Goal: Check status: Check status

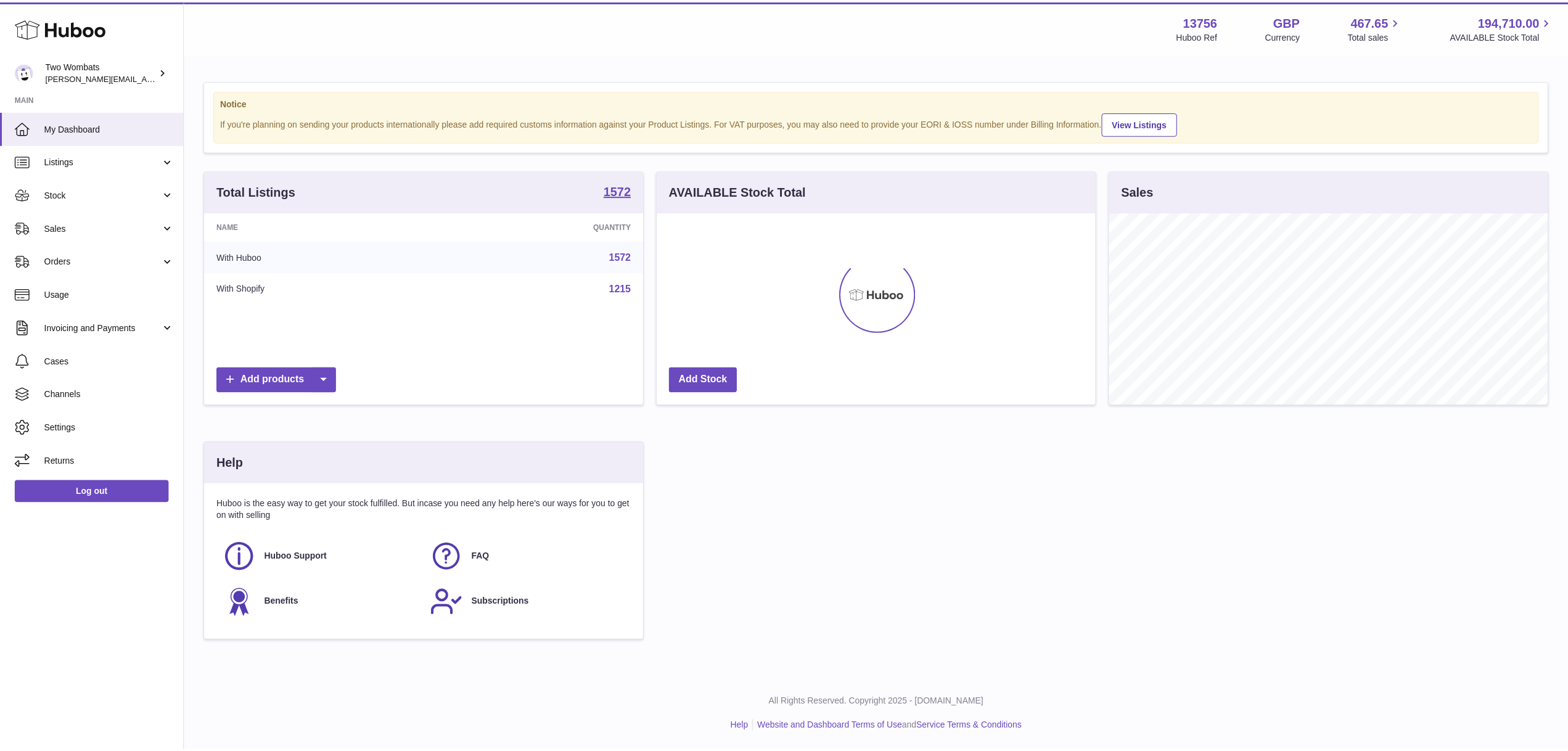
scroll to position [616049, 616143]
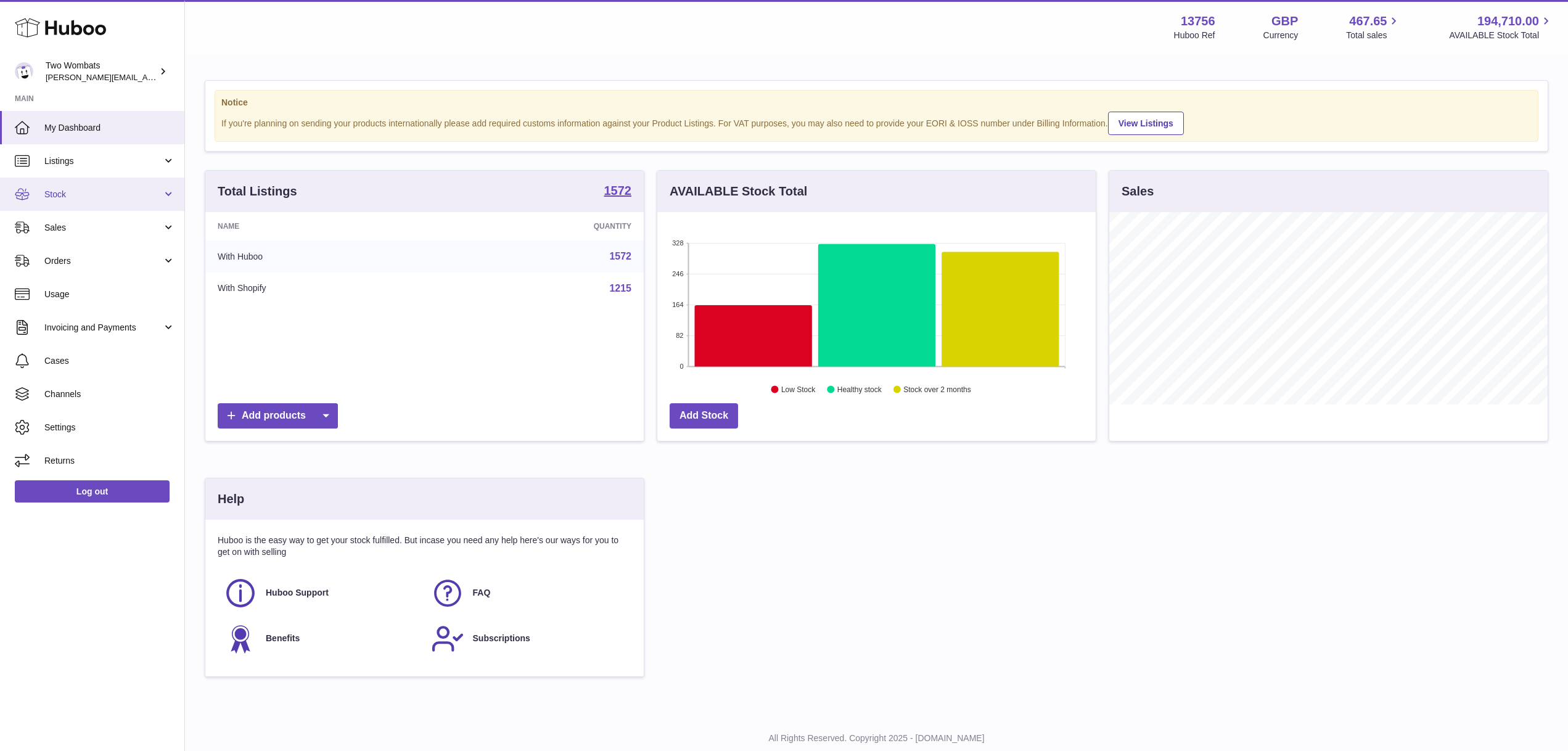
click at [160, 193] on span "Stock" at bounding box center [103, 194] width 118 height 11
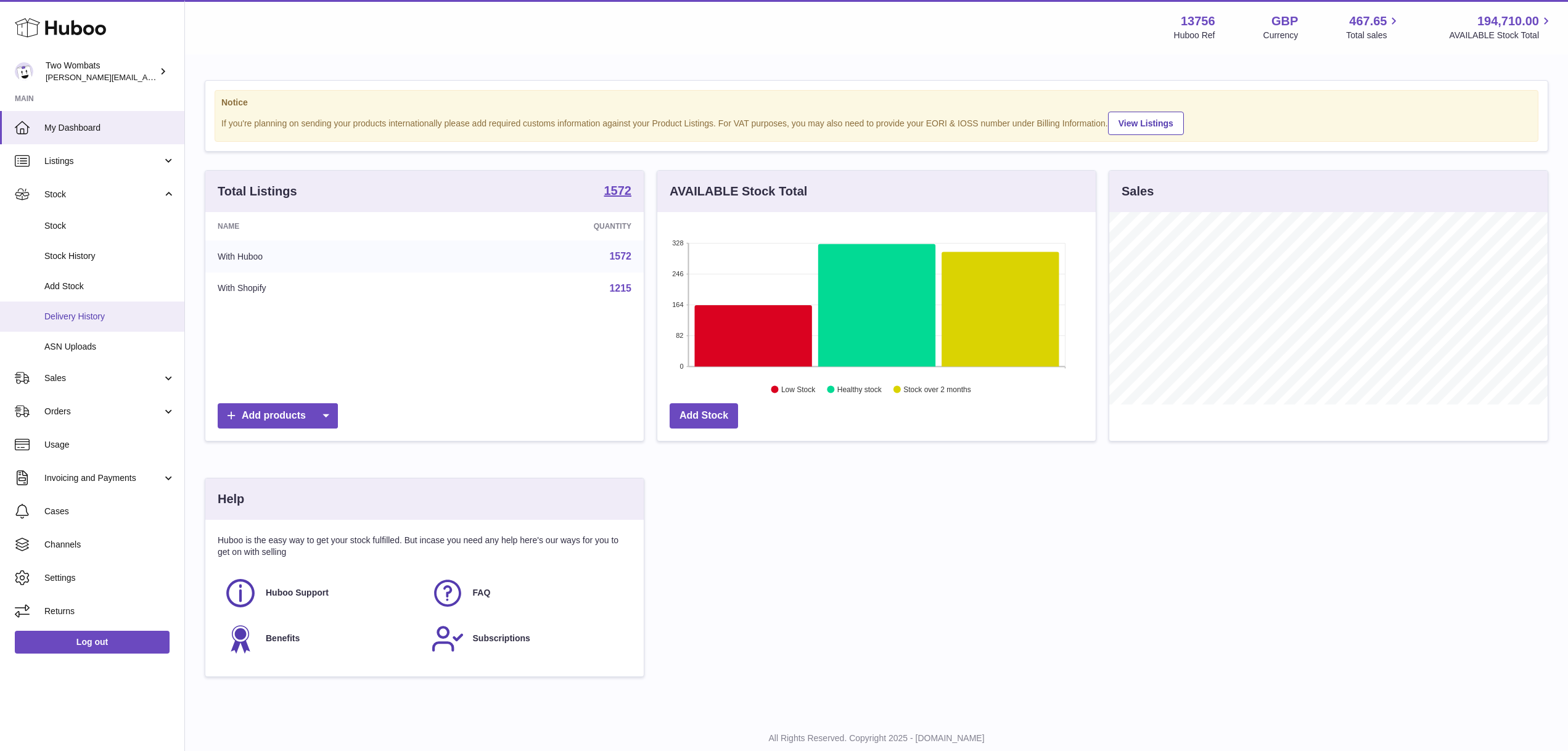
click at [108, 316] on span "Delivery History" at bounding box center [109, 316] width 130 height 11
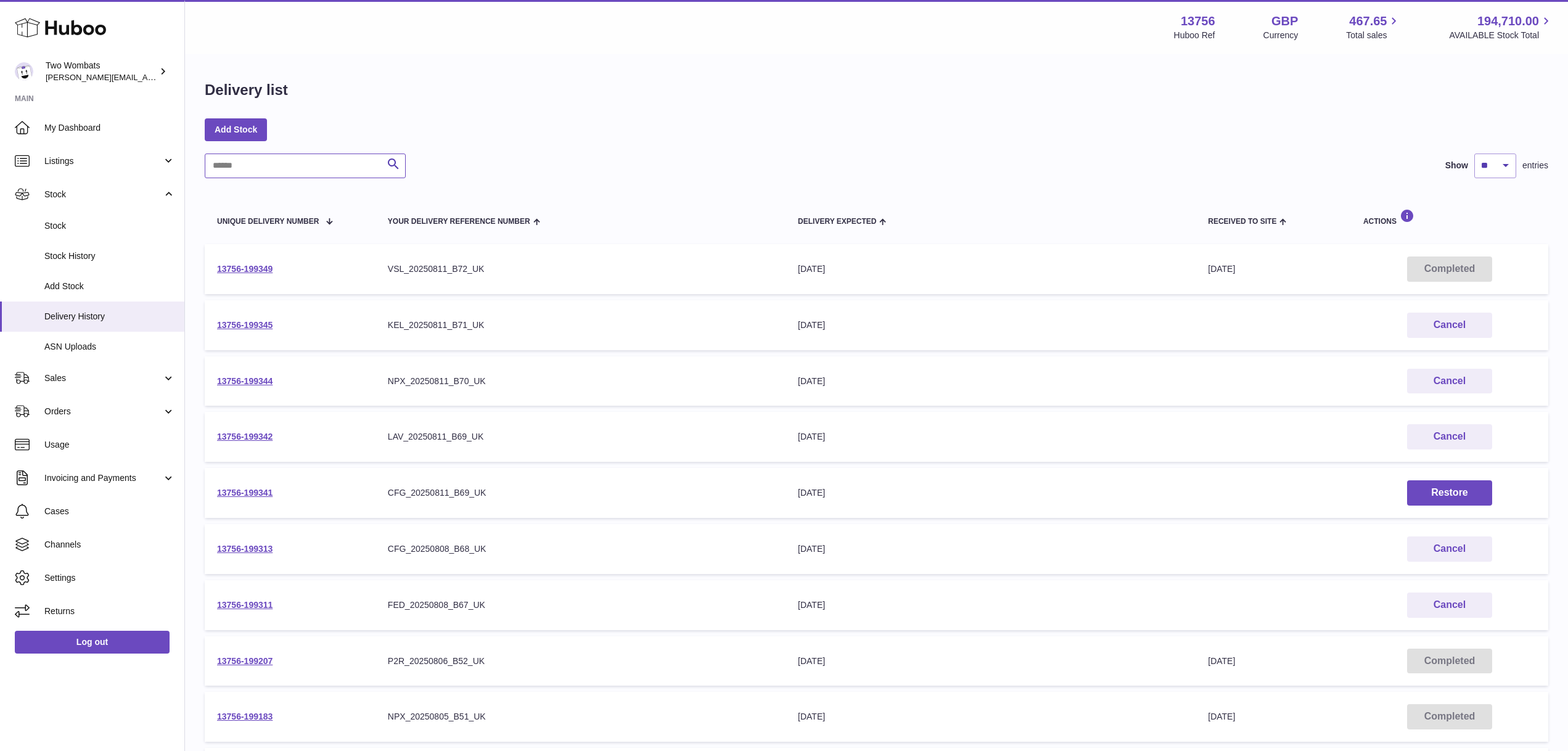
click at [307, 167] on input "text" at bounding box center [306, 166] width 201 height 25
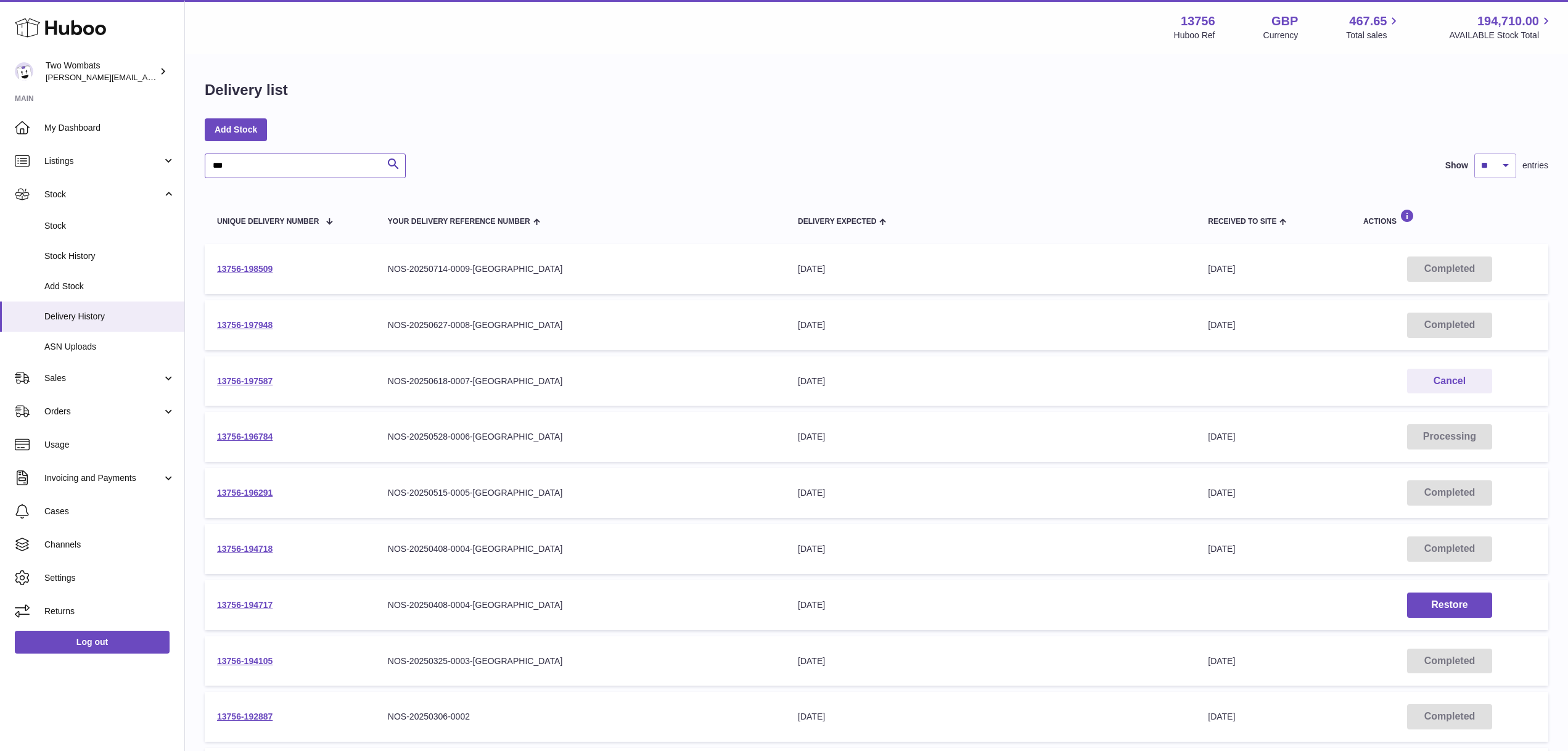
type input "***"
click at [630, 281] on td "Your Delivery Reference Number NOS-20250714-0009-UK" at bounding box center [581, 269] width 410 height 50
click at [429, 267] on div "NOS-20250714-0009-UK" at bounding box center [581, 269] width 385 height 11
click at [253, 265] on link "13756-198509" at bounding box center [244, 268] width 56 height 10
click at [255, 326] on link "13756-197948" at bounding box center [244, 325] width 56 height 10
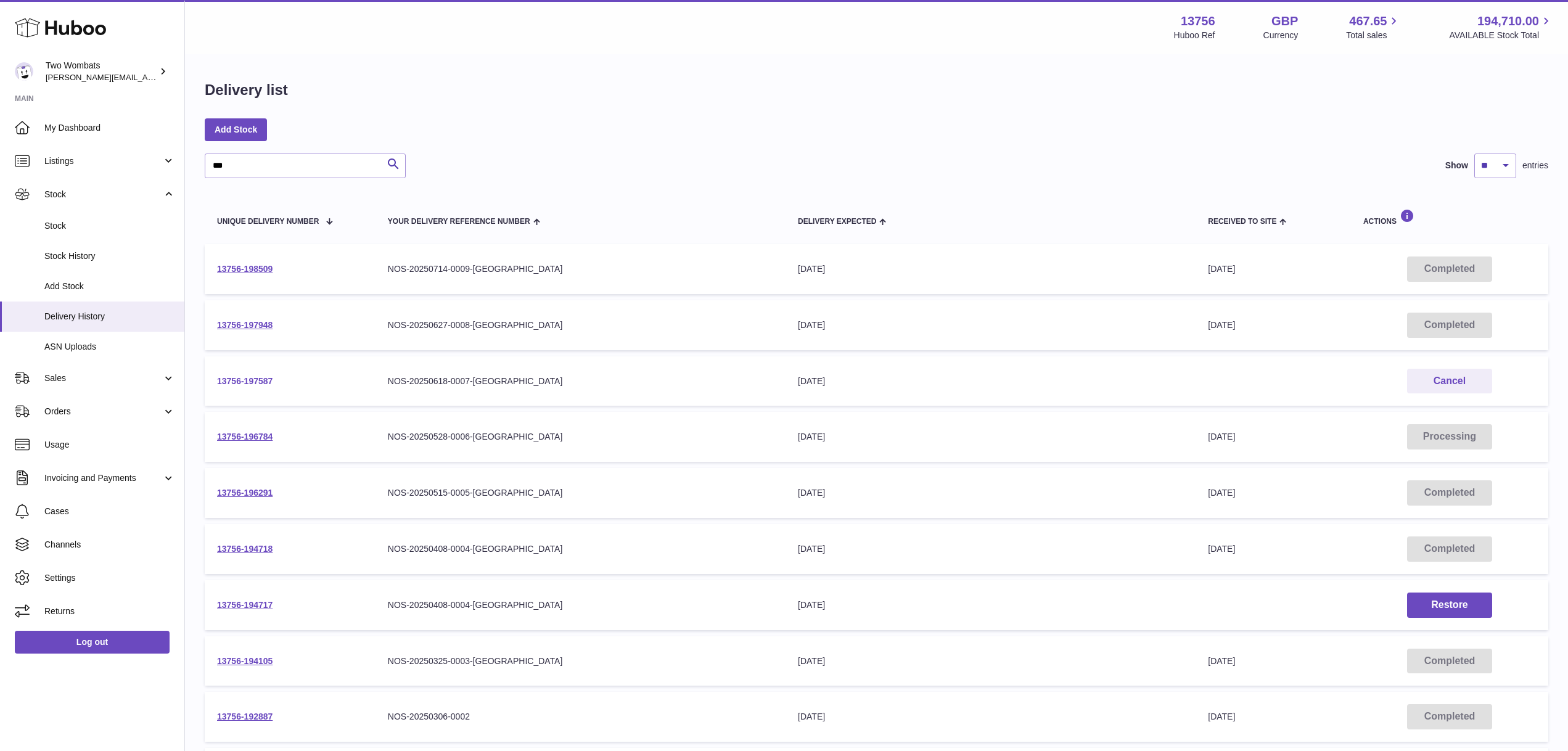
click at [252, 382] on link "13756-197587" at bounding box center [244, 380] width 56 height 10
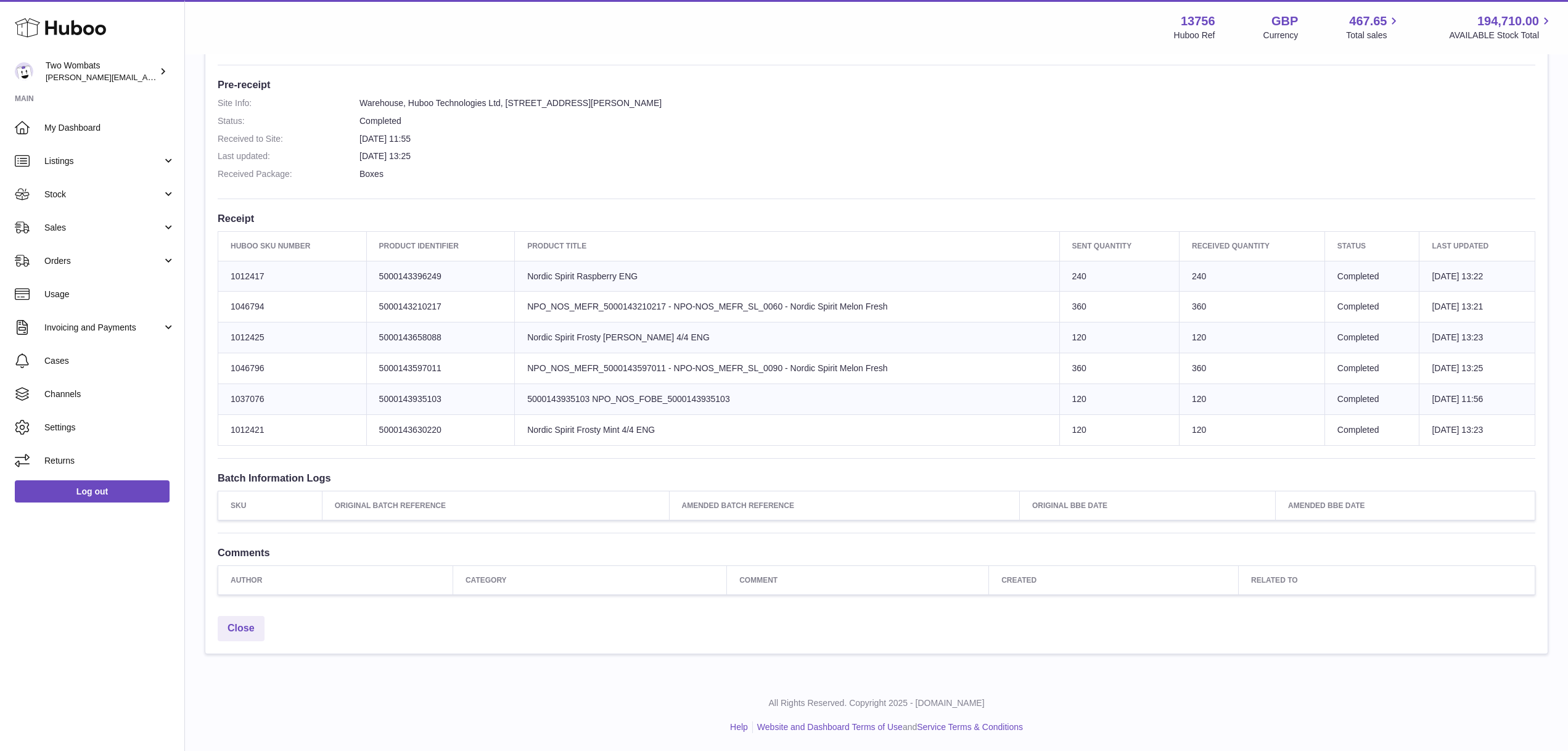
scroll to position [308, 0]
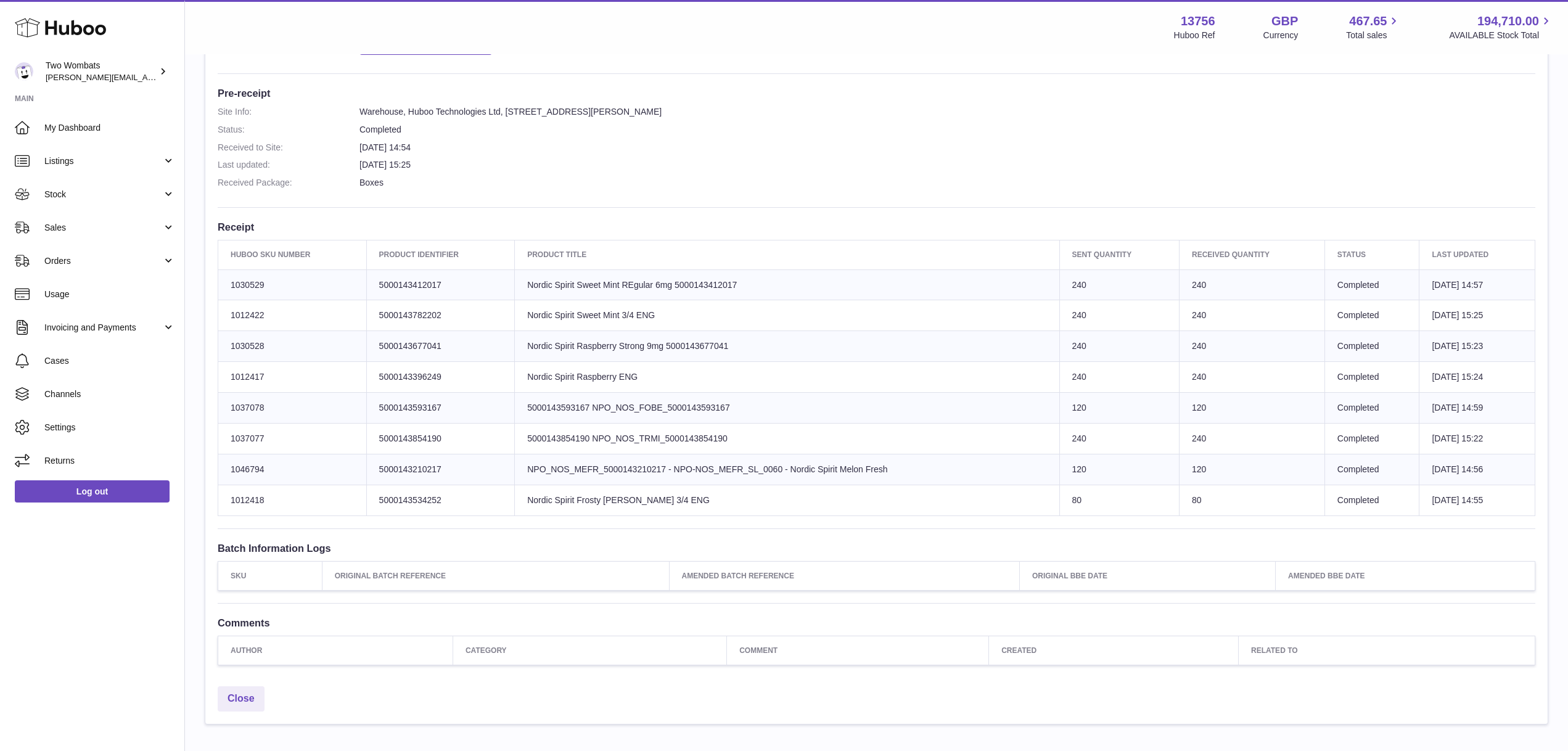
scroll to position [304, 0]
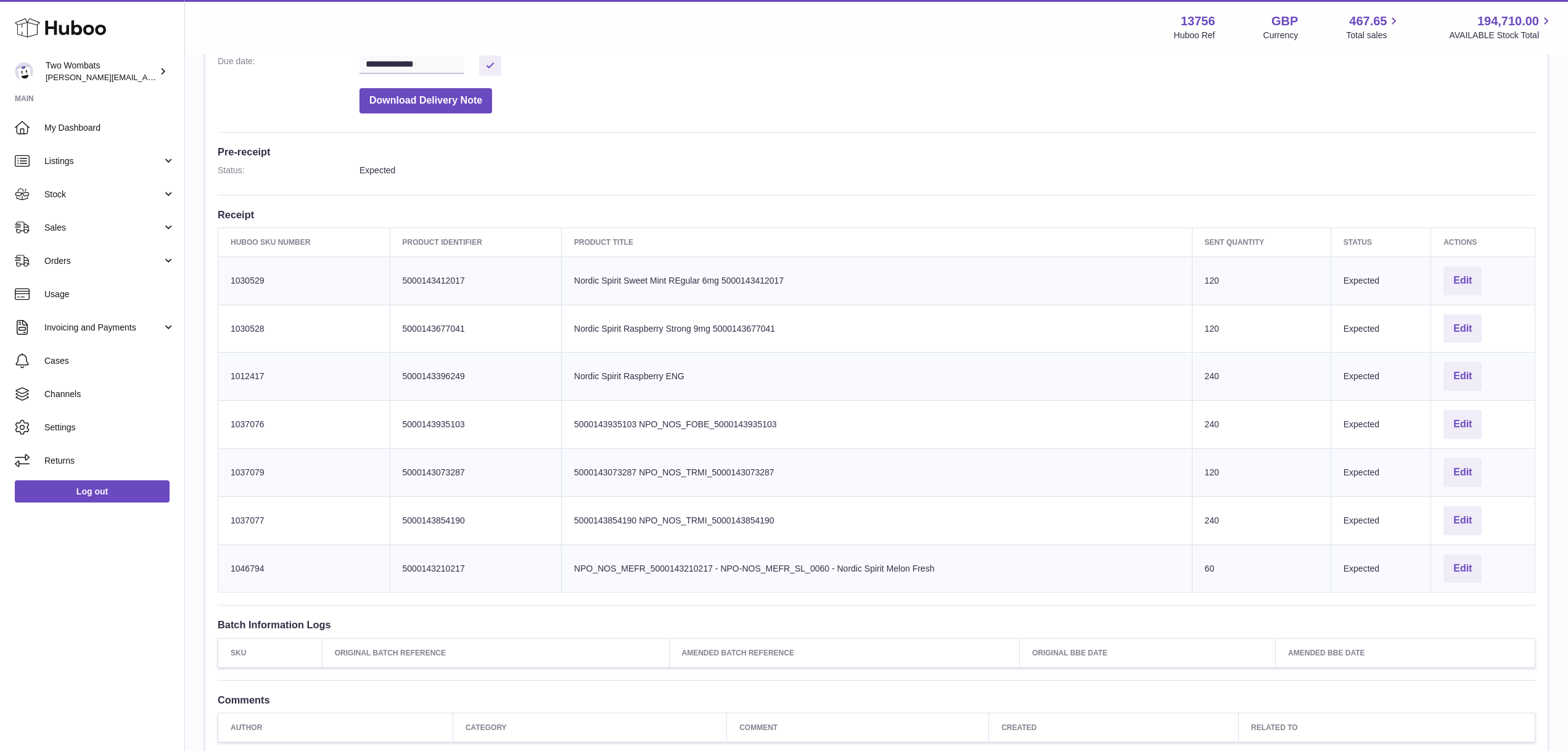
scroll to position [252, 0]
